Goal: Information Seeking & Learning: Learn about a topic

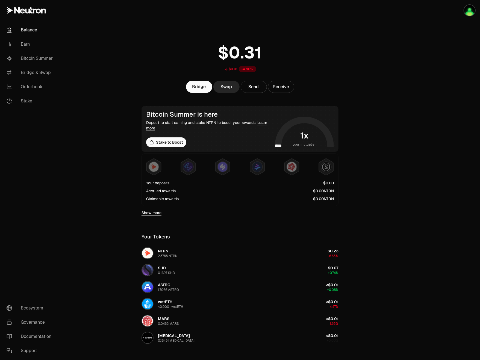
click at [360, 299] on main "$0.01 -4.80% Bridge Swap Send Receive Bitcoin Summer is here Deposit to start e…" at bounding box center [270, 219] width 419 height 439
click at [32, 54] on link "Bitcoin Summer" at bounding box center [30, 58] width 57 height 14
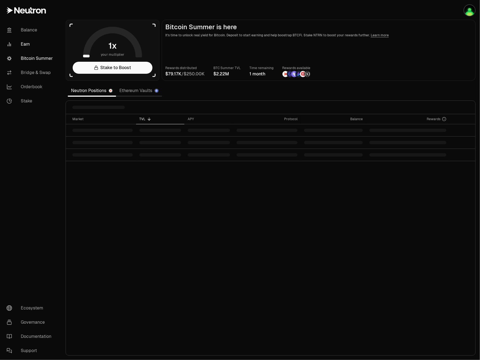
click at [30, 48] on link "Earn" at bounding box center [30, 44] width 57 height 14
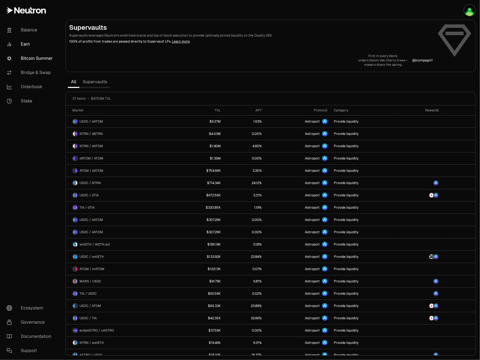
click at [47, 57] on link "Bitcoin Summer" at bounding box center [30, 58] width 57 height 14
